Goal: Contribute content: Add original content to the website for others to see

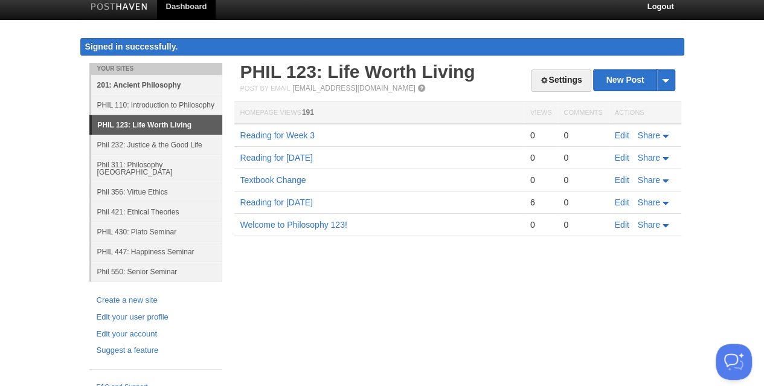
click at [141, 86] on link "201: Ancient Philosophy" at bounding box center [156, 85] width 131 height 20
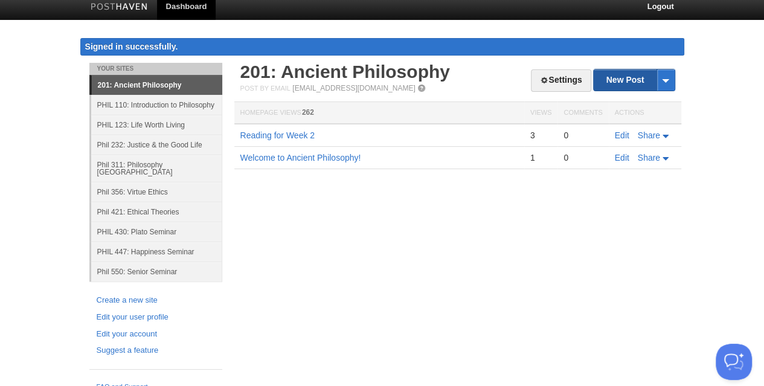
click at [617, 82] on link "New Post" at bounding box center [634, 79] width 80 height 21
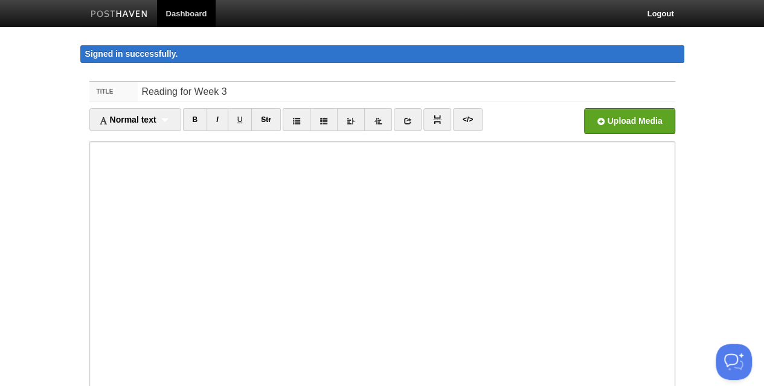
type input "Reading for Week 3"
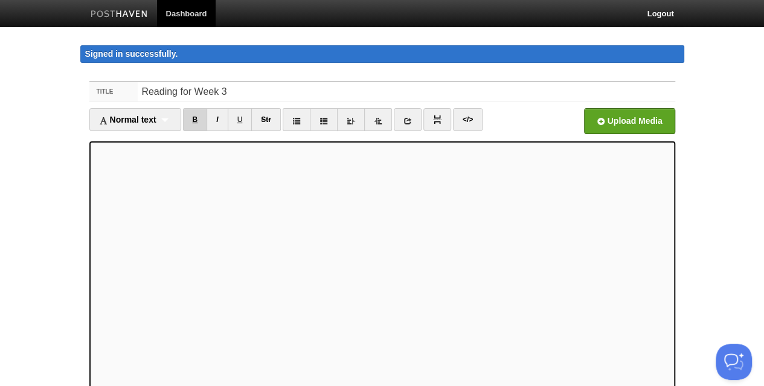
click at [196, 117] on link "B" at bounding box center [195, 119] width 25 height 23
click at [219, 120] on link "I" at bounding box center [217, 119] width 21 height 23
click at [85, 193] on div "Title Reading for Week 3 Normal text Normal text Heading 1 Heading 2 Heading 3 …" at bounding box center [382, 303] width 604 height 466
click at [216, 115] on link "I" at bounding box center [217, 119] width 21 height 23
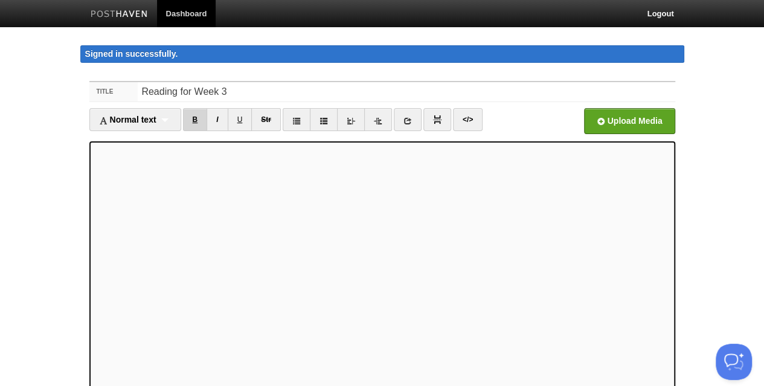
click at [204, 117] on link "B" at bounding box center [195, 119] width 25 height 23
click at [217, 121] on link "I" at bounding box center [217, 119] width 21 height 23
click at [216, 117] on link "I" at bounding box center [217, 119] width 21 height 23
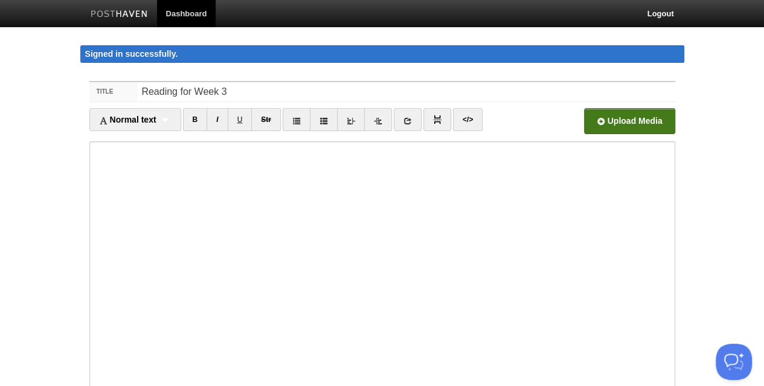
click at [601, 120] on input "file" at bounding box center [264, 125] width 915 height 62
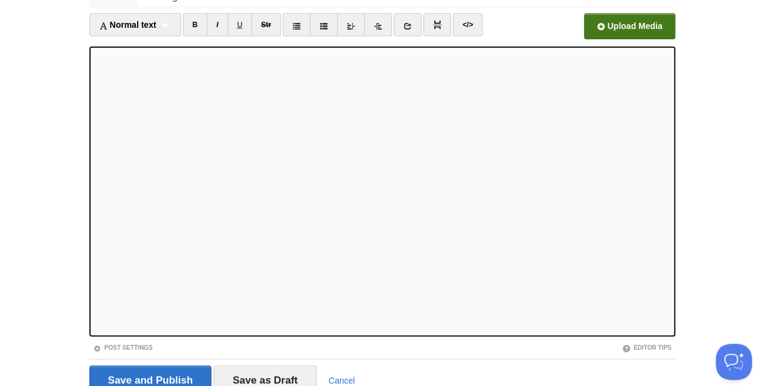
scroll to position [121, 0]
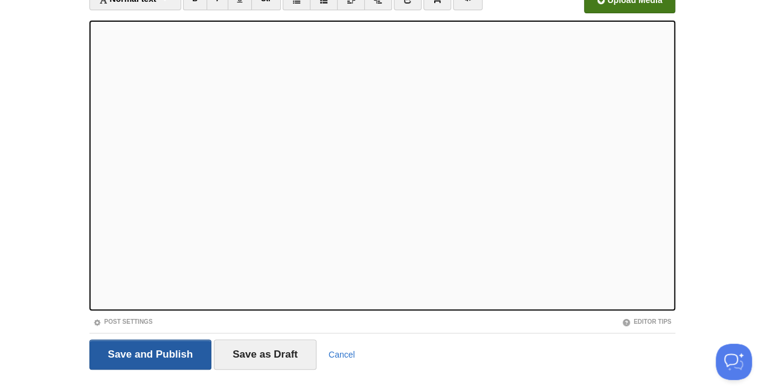
click at [150, 350] on input "Save and Publish" at bounding box center [150, 355] width 123 height 30
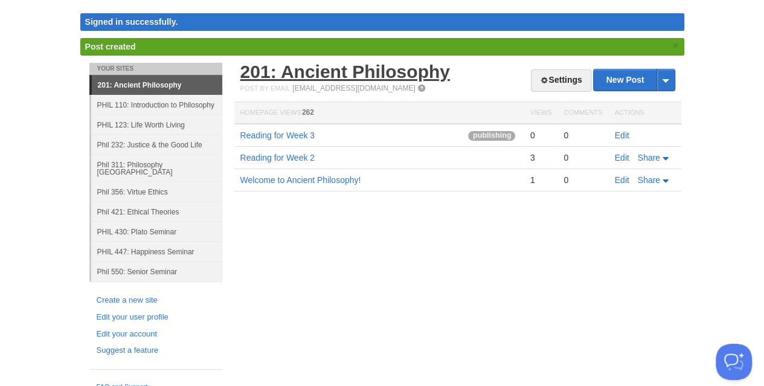
scroll to position [7, 0]
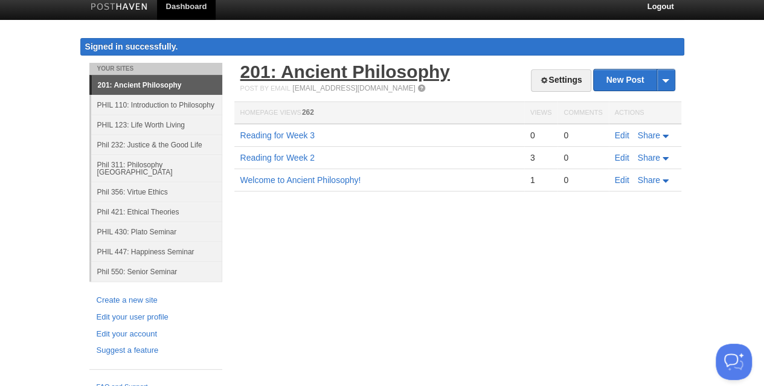
click at [280, 68] on link "201: Ancient Philosophy" at bounding box center [345, 72] width 210 height 20
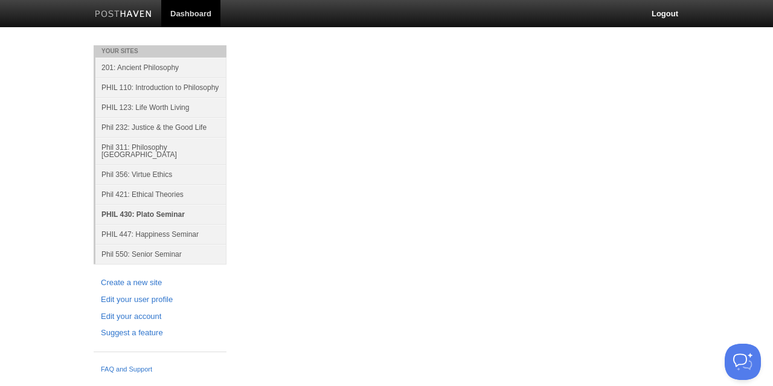
click at [157, 208] on link "PHIL 430: Plato Seminar" at bounding box center [160, 214] width 131 height 20
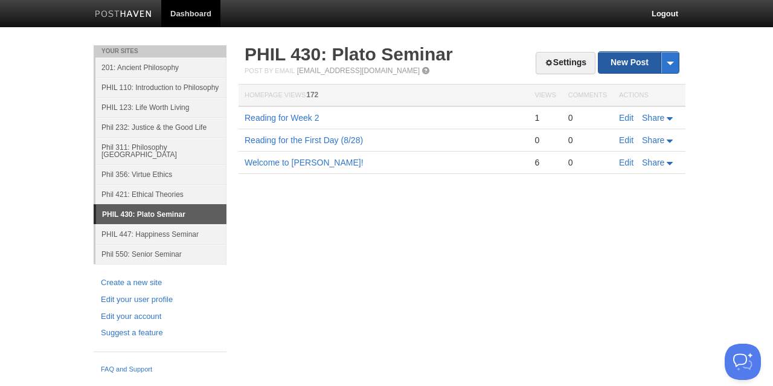
click at [618, 65] on link "New Post" at bounding box center [639, 62] width 80 height 21
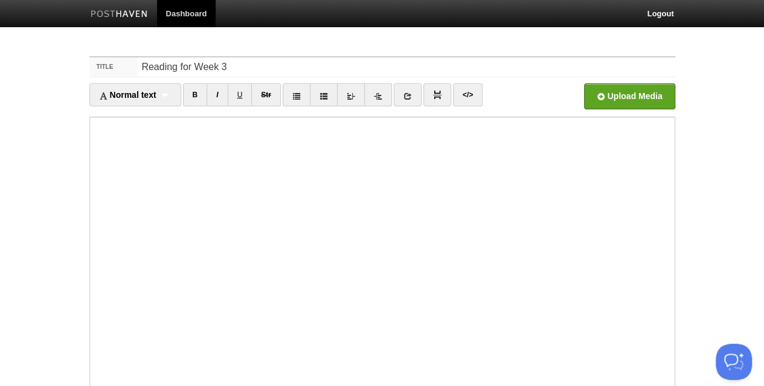
type input "Reading for Week 3"
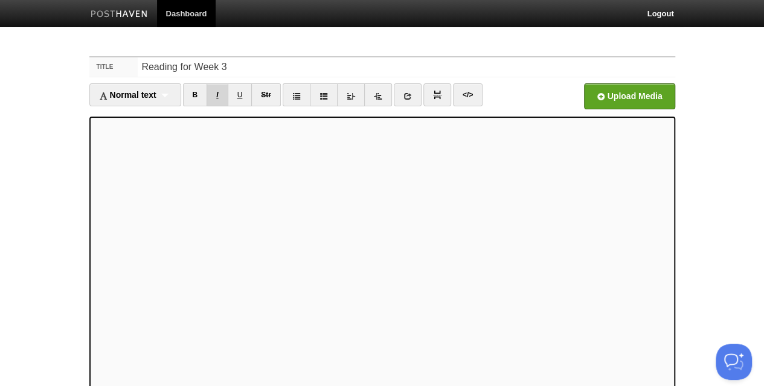
click at [225, 91] on link "I" at bounding box center [217, 94] width 21 height 23
click at [220, 91] on link "I" at bounding box center [217, 94] width 21 height 23
click at [221, 100] on link "I" at bounding box center [217, 94] width 21 height 23
click at [201, 94] on link "B" at bounding box center [195, 94] width 25 height 23
click at [195, 94] on link "B" at bounding box center [195, 94] width 25 height 23
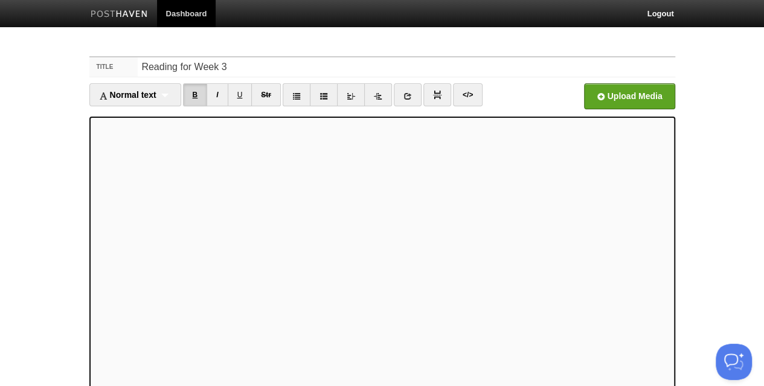
click at [193, 91] on link "B" at bounding box center [195, 94] width 25 height 23
click at [221, 97] on link "I" at bounding box center [217, 94] width 21 height 23
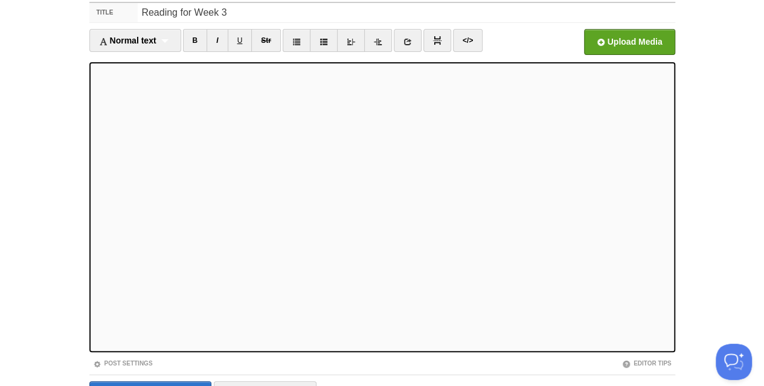
scroll to position [101, 0]
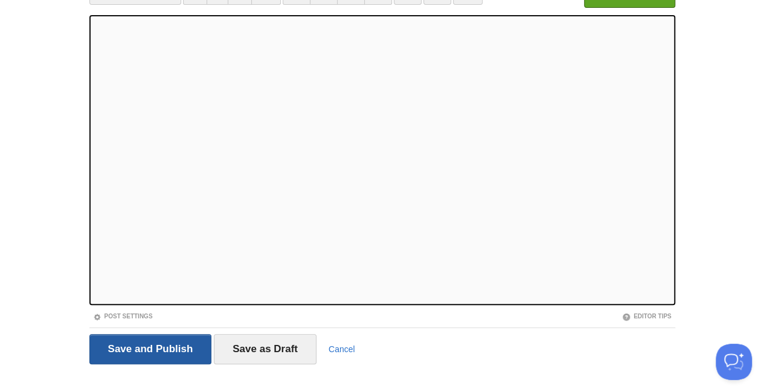
click at [140, 355] on input "Save and Publish" at bounding box center [150, 349] width 123 height 30
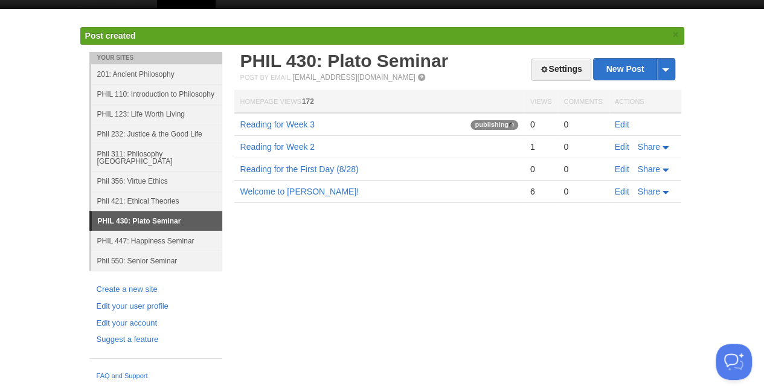
scroll to position [7, 0]
